Goal: Information Seeking & Learning: Learn about a topic

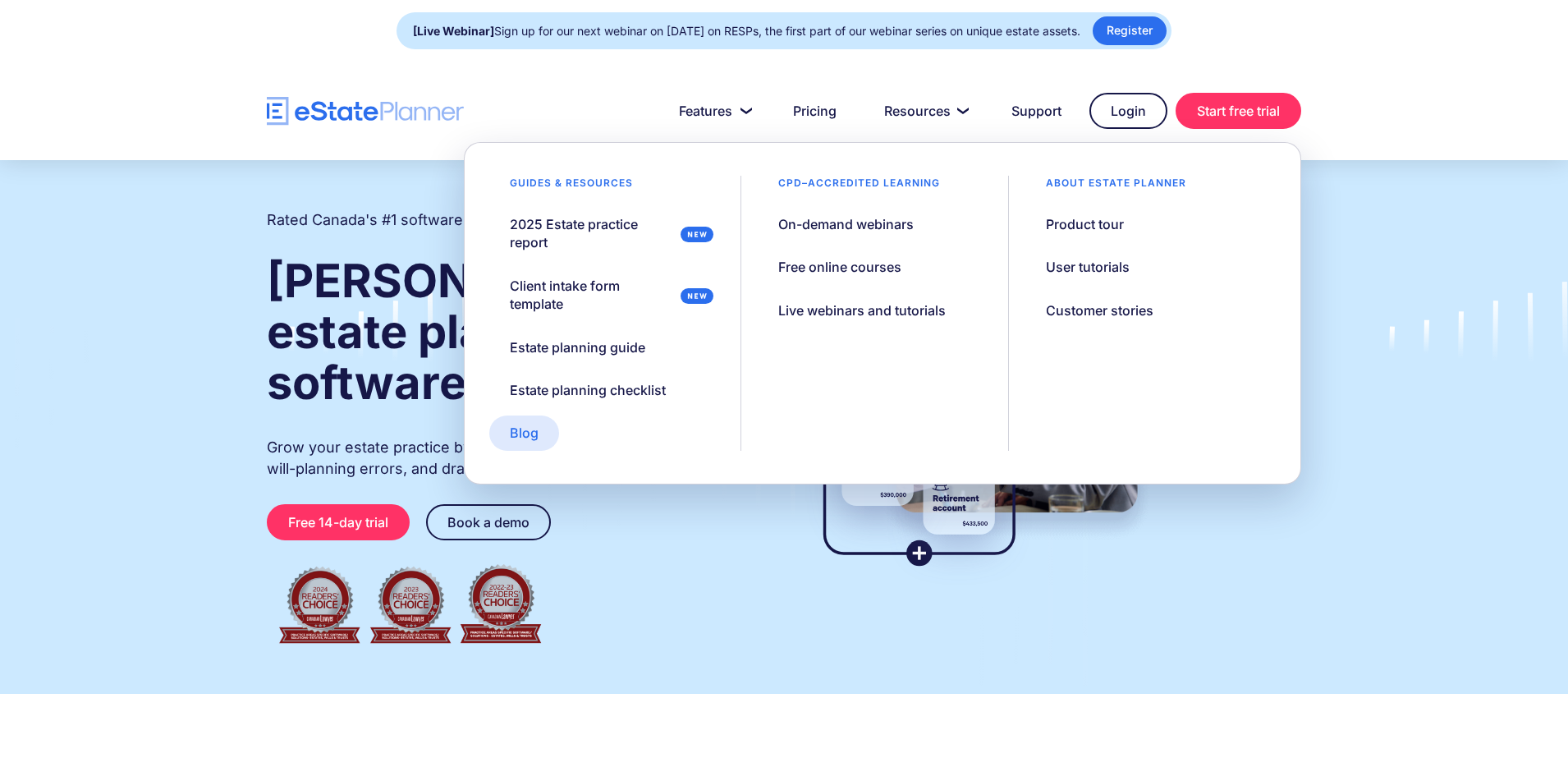
click at [504, 446] on link "Blog" at bounding box center [524, 432] width 70 height 34
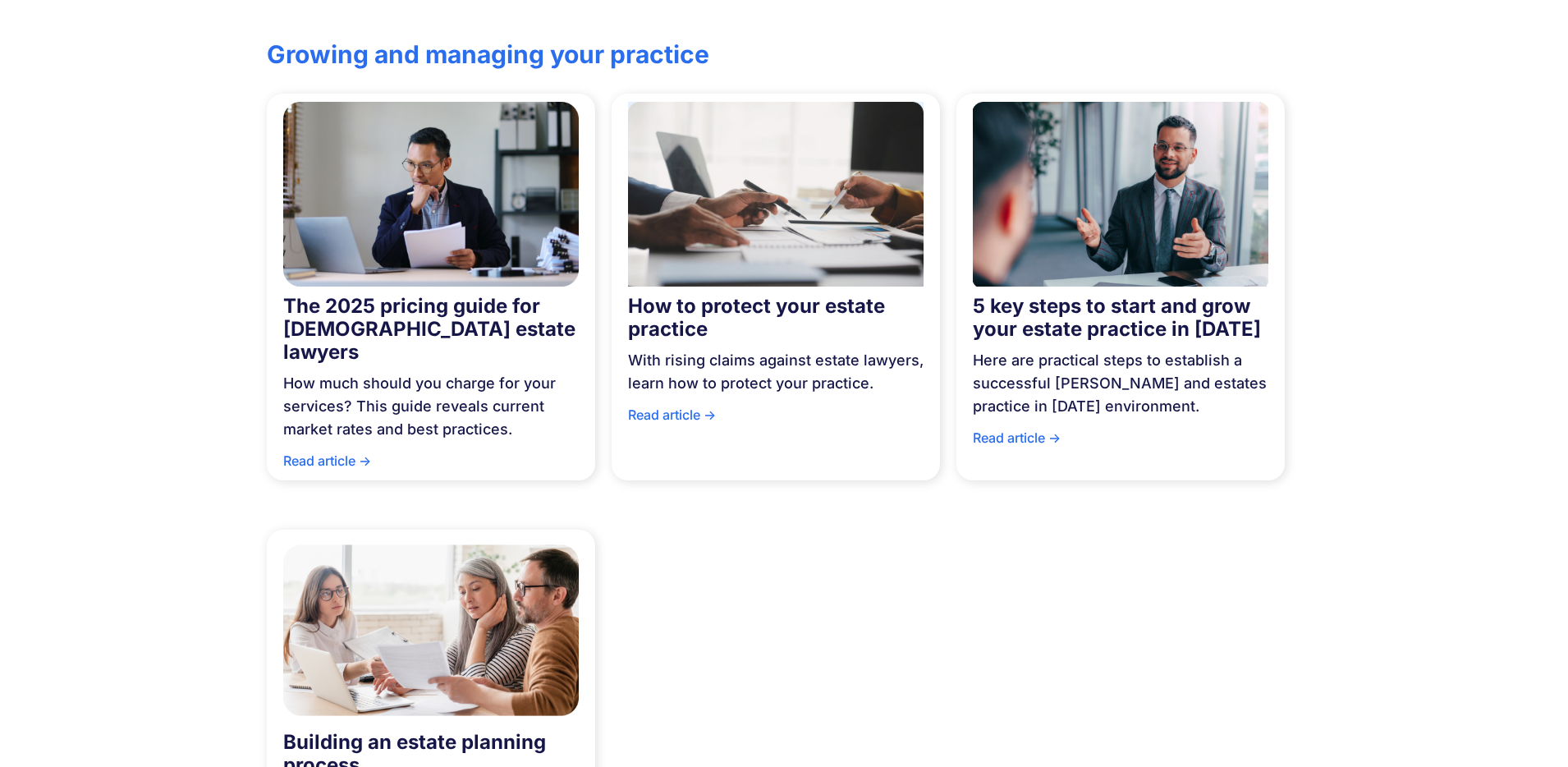
scroll to position [928, 0]
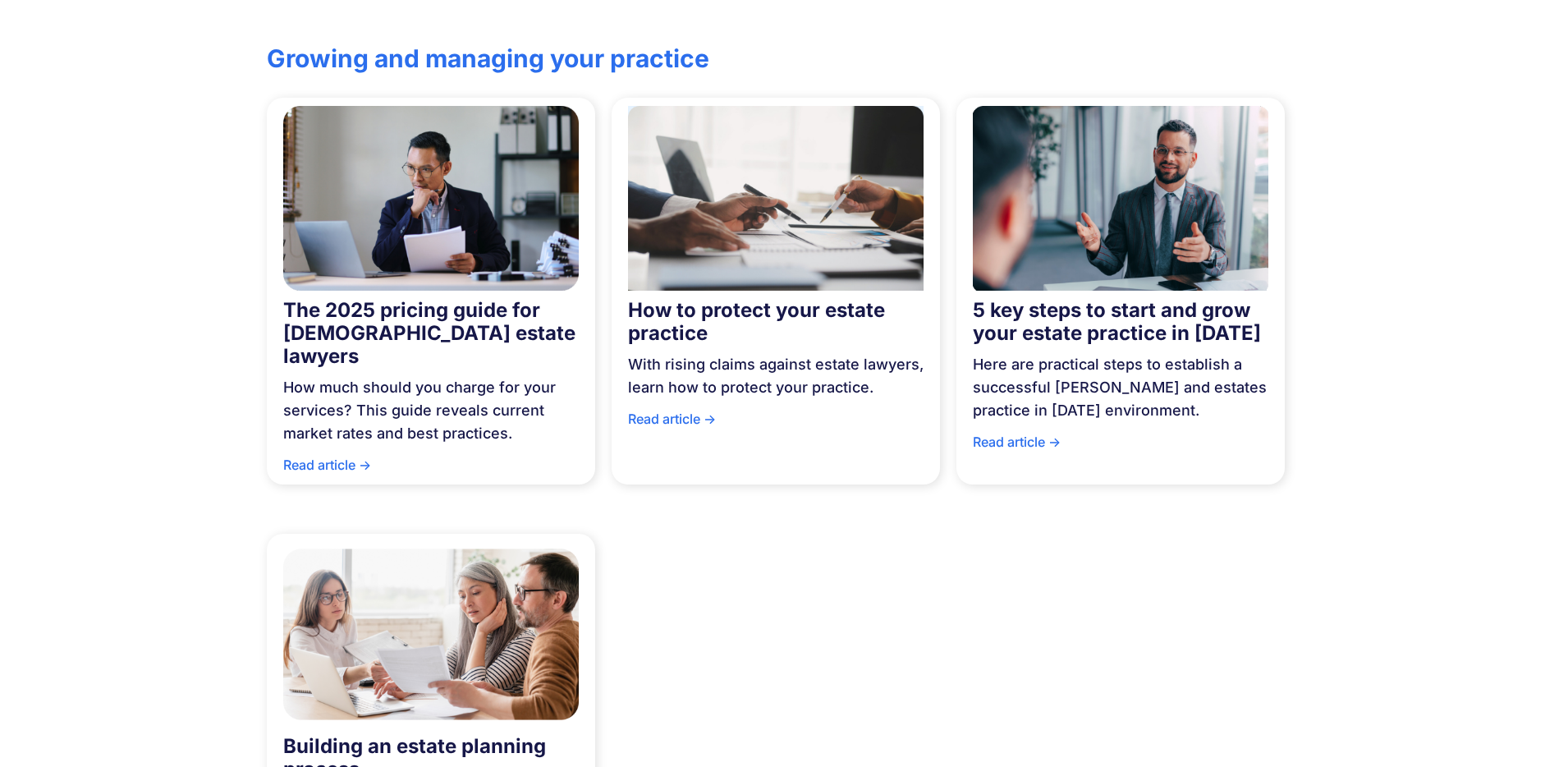
click at [750, 299] on div "How to protect your estate practice" at bounding box center [775, 322] width 296 height 46
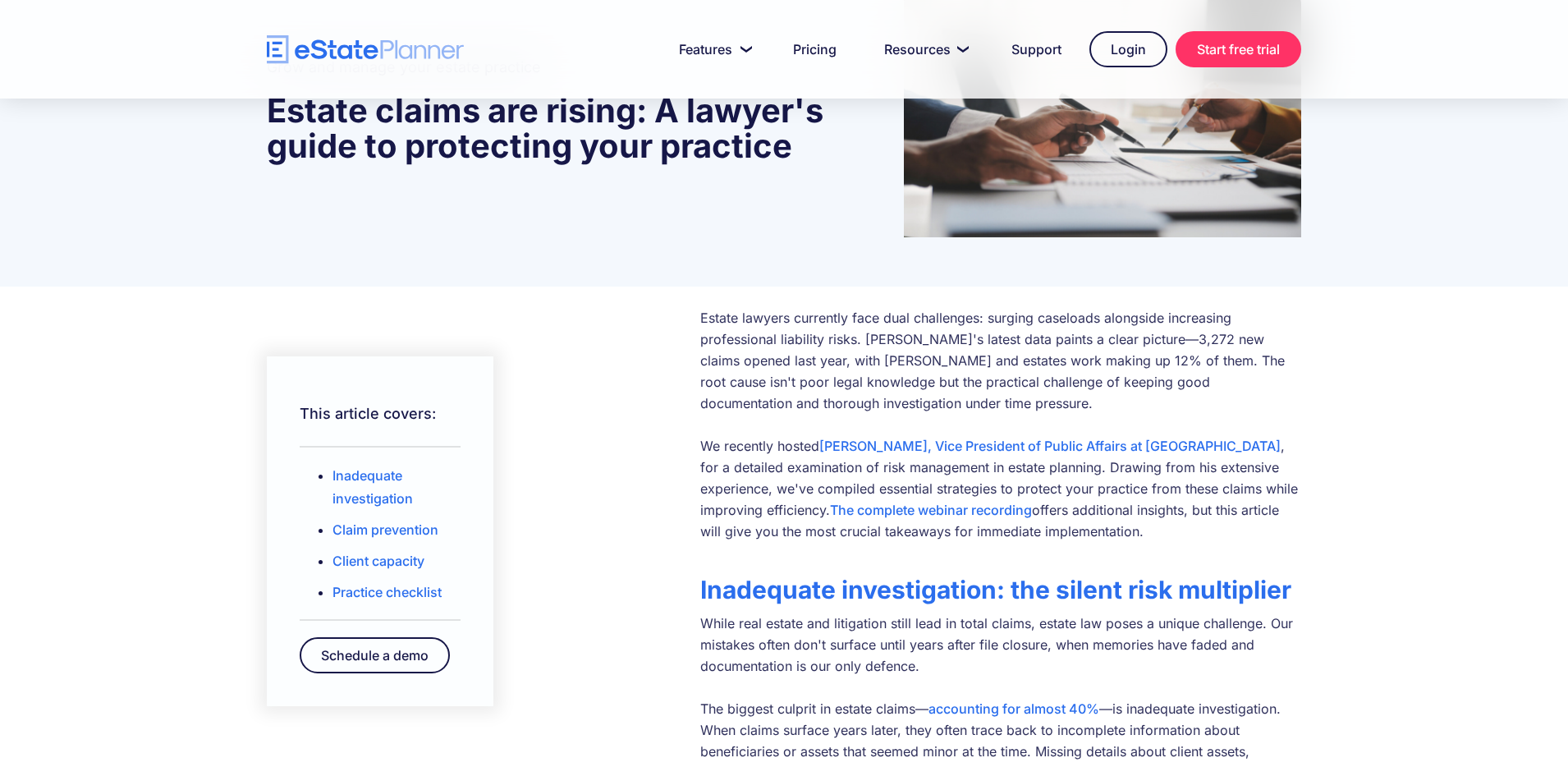
scroll to position [214, 0]
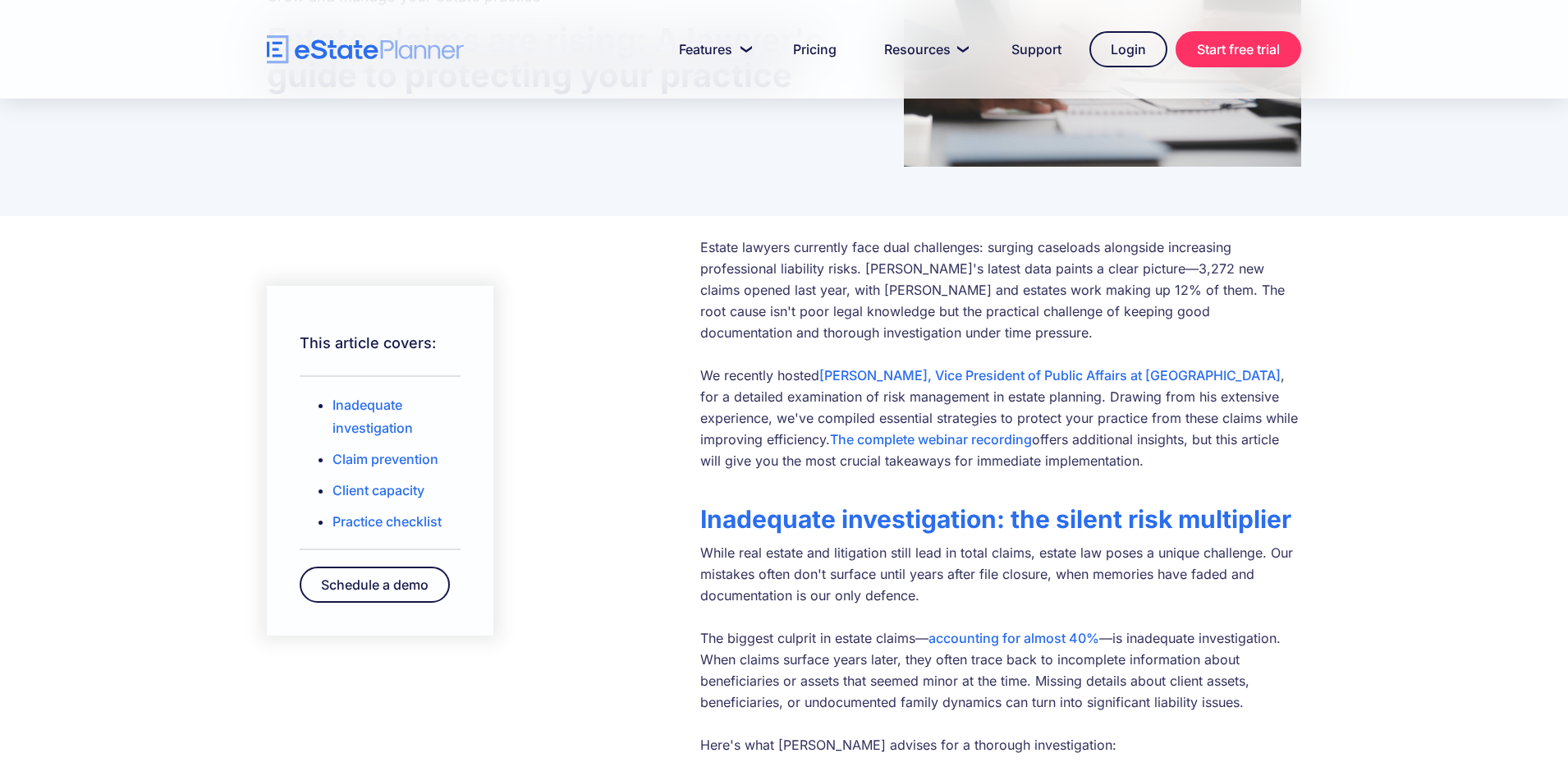
click at [1019, 644] on link "accounting for almost 40%" at bounding box center [1014, 637] width 171 height 16
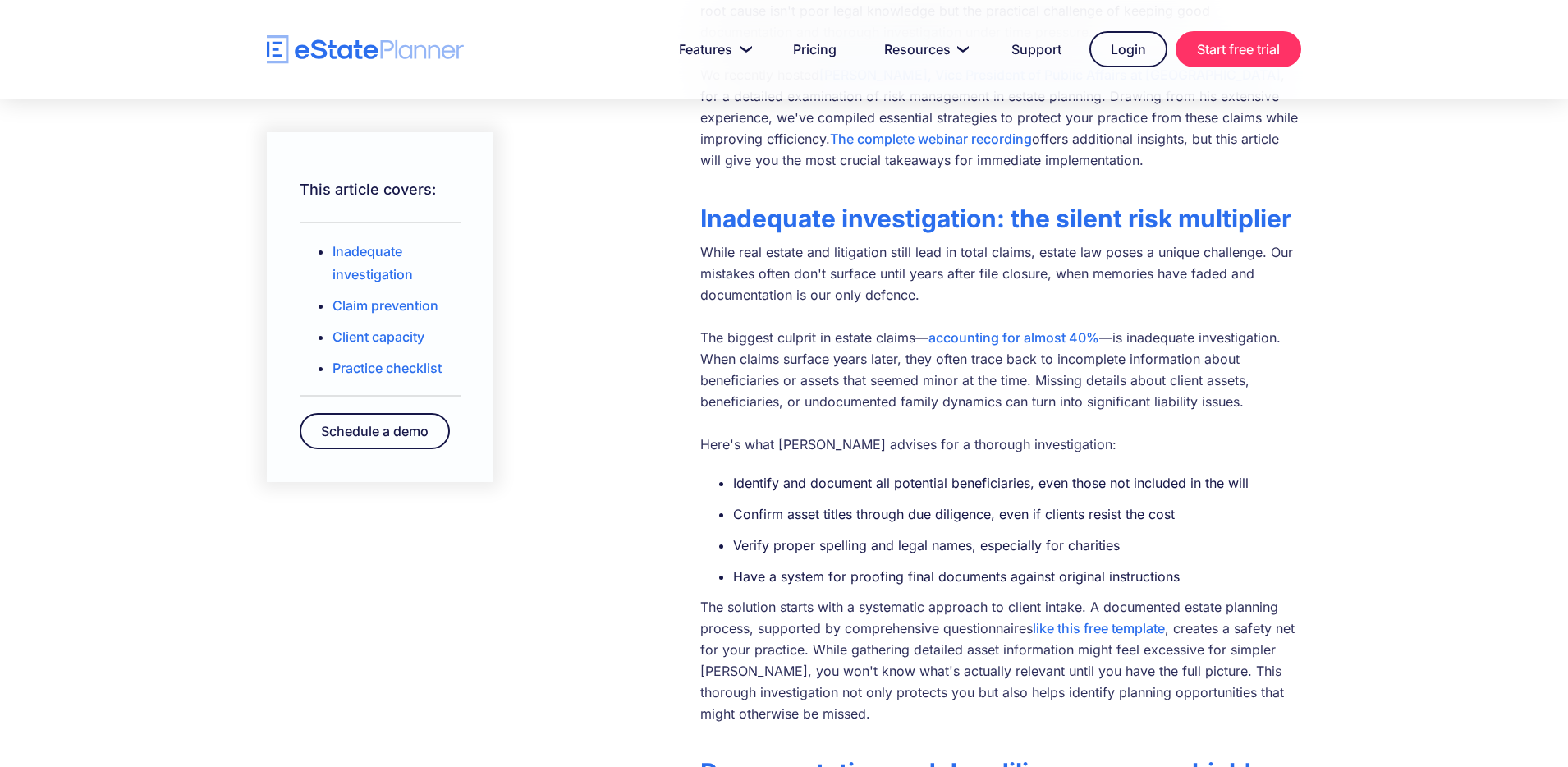
scroll to position [0, 0]
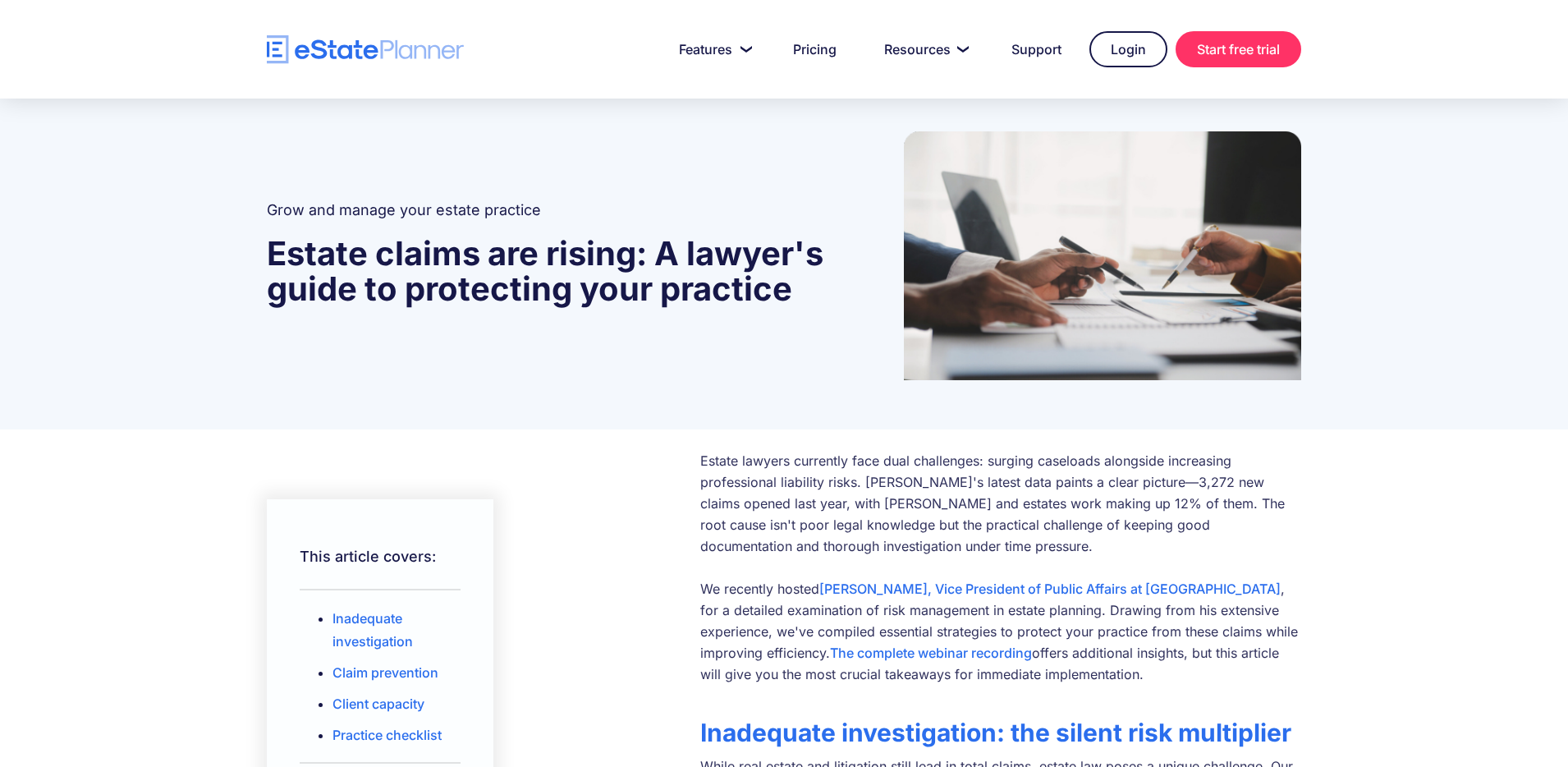
click at [470, 283] on strong "Estate claims are rising: A lawyer's guide to protecting your practice" at bounding box center [545, 271] width 557 height 76
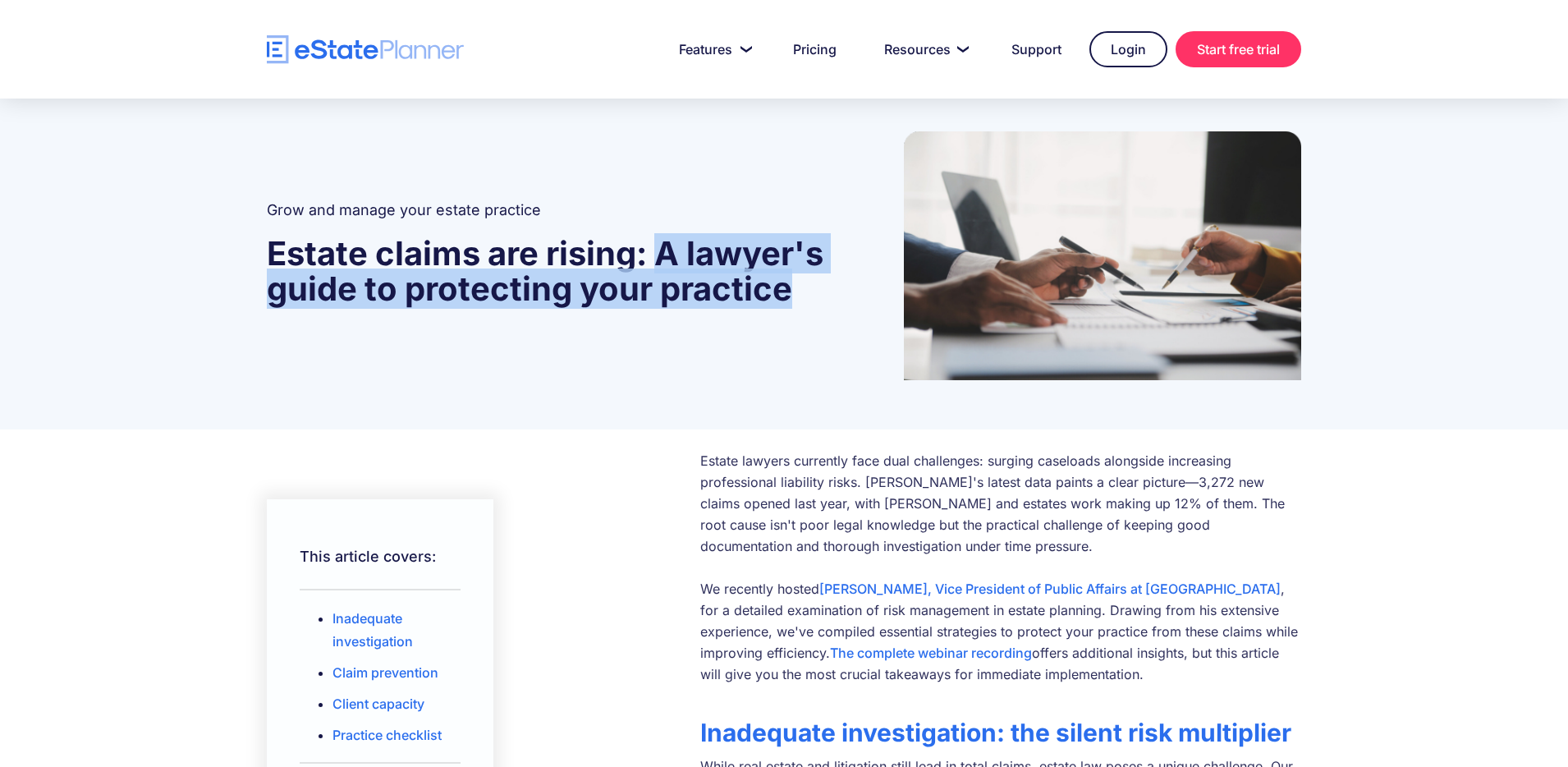
drag, startPoint x: 659, startPoint y: 250, endPoint x: 798, endPoint y: 288, distance: 144.1
click at [798, 288] on h1 "Estate claims are rising: A lawyer's guide to protecting your practice" at bounding box center [565, 272] width 596 height 71
copy strong "A lawyer's guide to protecting your practice"
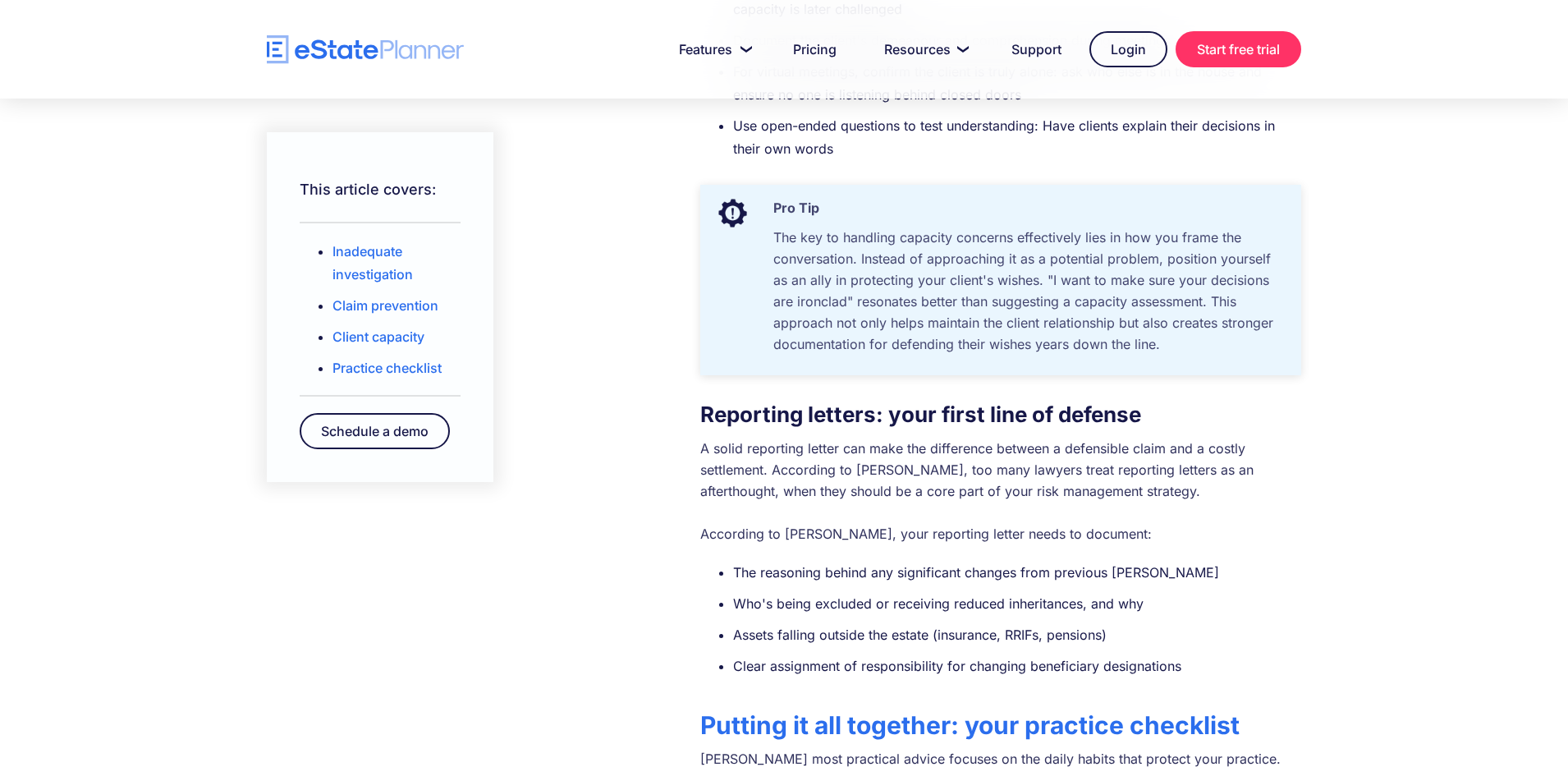
scroll to position [1529, 0]
